Goal: Information Seeking & Learning: Find specific fact

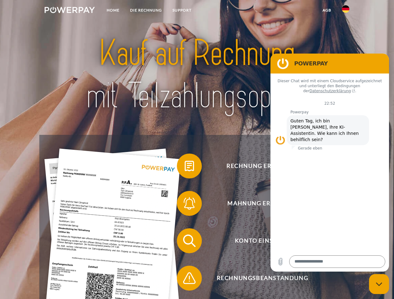
click at [70, 11] on img at bounding box center [70, 10] width 50 height 6
click at [346, 11] on img at bounding box center [345, 8] width 7 height 7
click at [326, 10] on link "agb" at bounding box center [326, 10] width 19 height 11
click at [185, 167] on span at bounding box center [179, 166] width 31 height 31
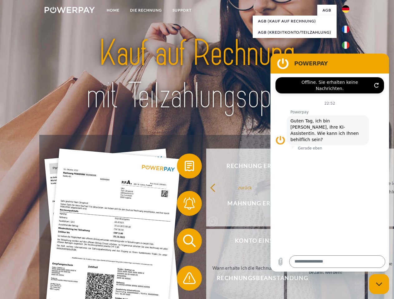
click at [185, 205] on div "Rechnung erhalten? Mahnung erhalten? Konto einsehen" at bounding box center [196, 259] width 315 height 249
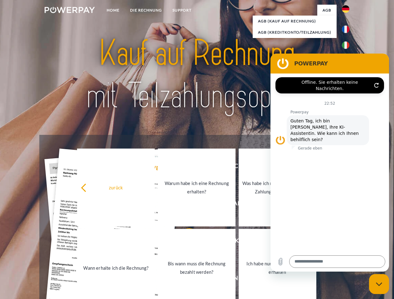
click at [185, 242] on link "Bis wann muss die Rechnung bezahlt werden?" at bounding box center [197, 268] width 78 height 78
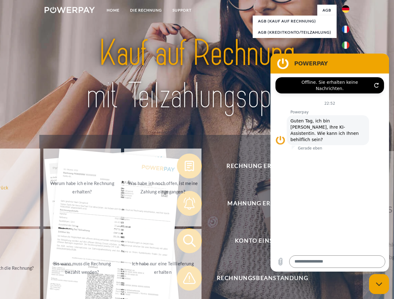
click at [185, 280] on span at bounding box center [179, 278] width 31 height 31
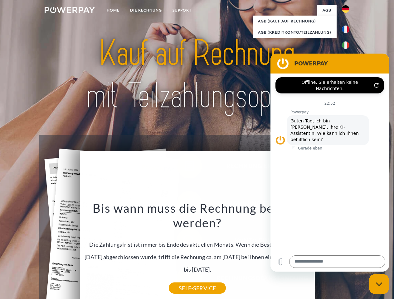
click at [379, 284] on icon "Messaging-Fenster schließen" at bounding box center [379, 285] width 7 height 4
type textarea "*"
